Goal: Information Seeking & Learning: Learn about a topic

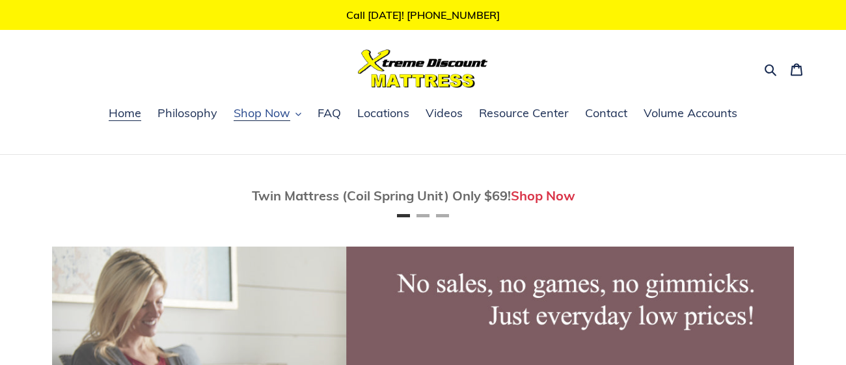
click at [299, 116] on icon "button" at bounding box center [298, 114] width 6 height 6
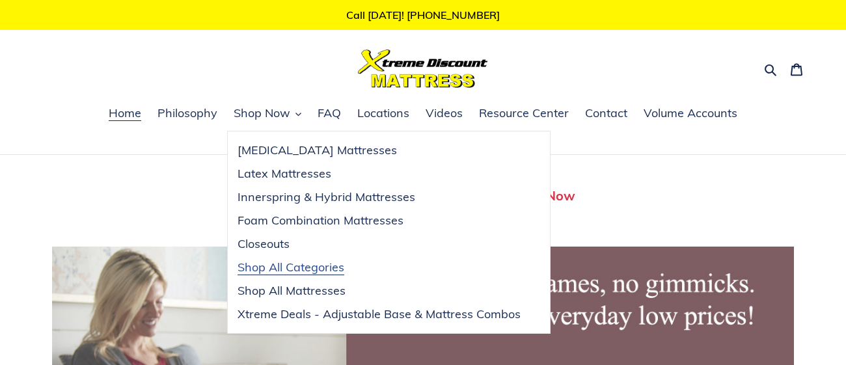
click at [289, 272] on span "Shop All Categories" at bounding box center [290, 268] width 107 height 16
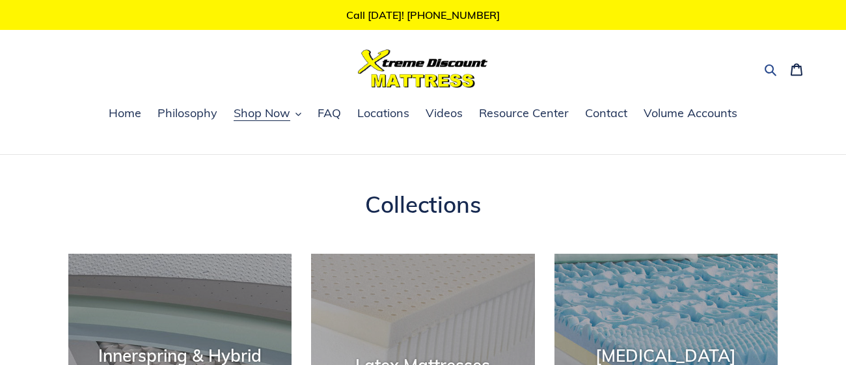
click at [766, 69] on icon "button" at bounding box center [770, 69] width 13 height 13
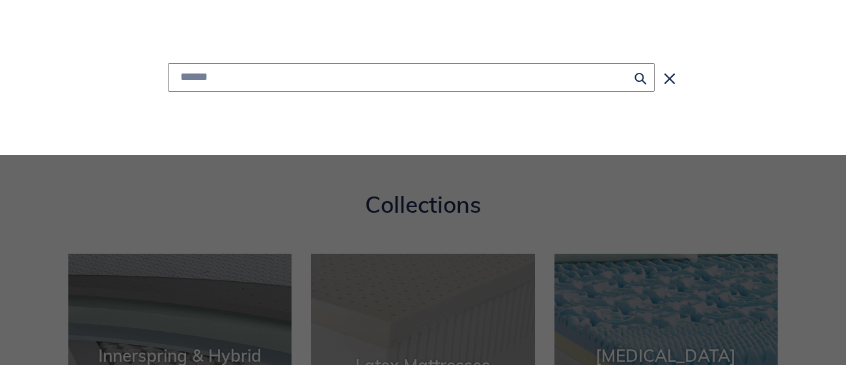
click at [222, 79] on input "Search" at bounding box center [411, 77] width 487 height 29
type input "**********"
click at [639, 79] on icon "Search" at bounding box center [640, 79] width 12 height 14
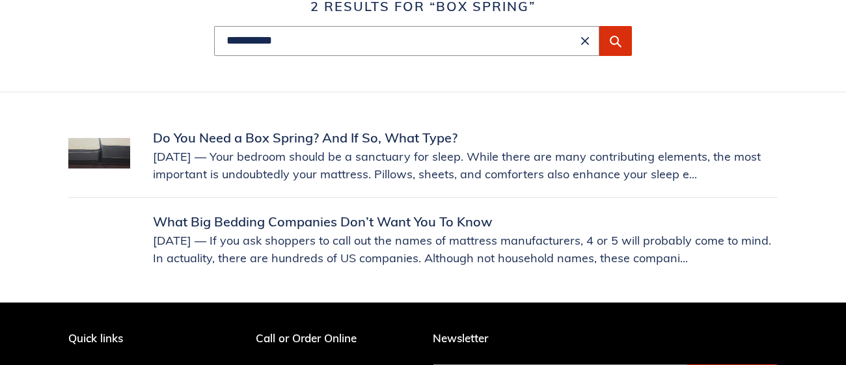
scroll to position [190, 0]
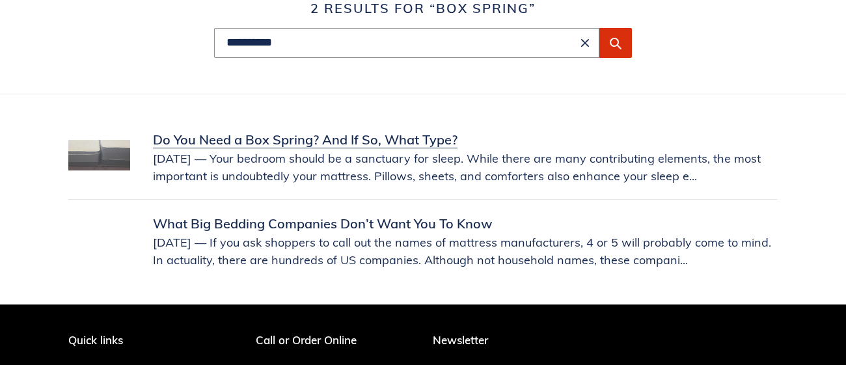
click at [164, 142] on link "Do You Need a Box Spring? And If So, What Type?" at bounding box center [422, 157] width 709 height 55
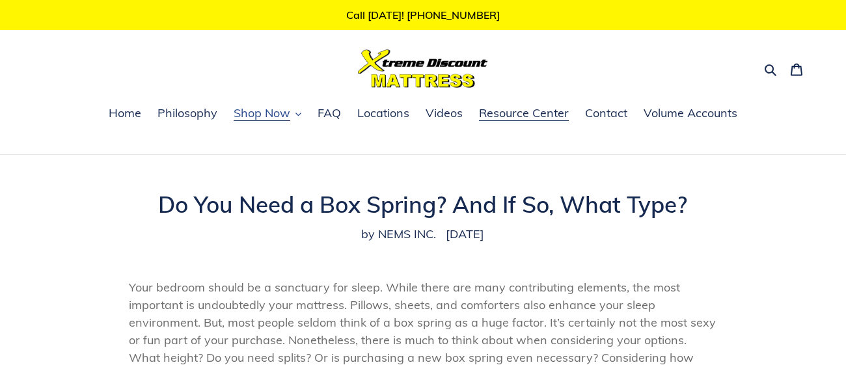
click at [295, 114] on icon "button" at bounding box center [298, 114] width 6 height 6
